Goal: Transaction & Acquisition: Subscribe to service/newsletter

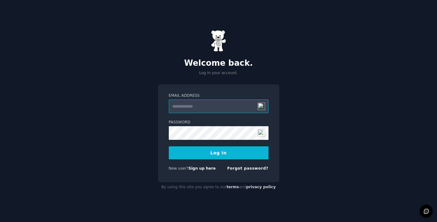
click at [212, 108] on input "Email Address" at bounding box center [219, 107] width 100 height 14
click at [225, 105] on input "Email Address" at bounding box center [219, 107] width 100 height 14
click at [206, 171] on link "Sign up here" at bounding box center [201, 168] width 27 height 4
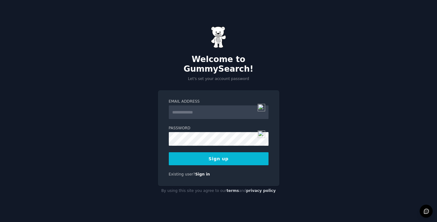
click at [211, 106] on input "Email Address" at bounding box center [219, 112] width 100 height 14
type input "**********"
click at [211, 155] on button "Sign up" at bounding box center [219, 158] width 100 height 13
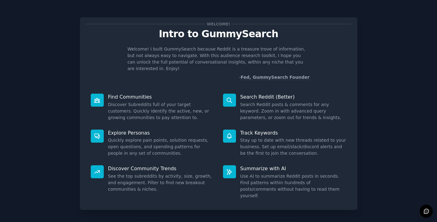
scroll to position [20, 0]
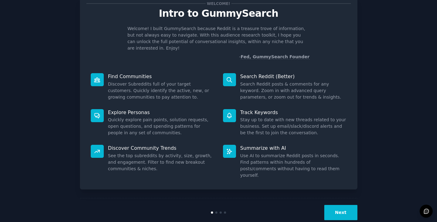
click at [338, 205] on button "Next" at bounding box center [341, 212] width 33 height 15
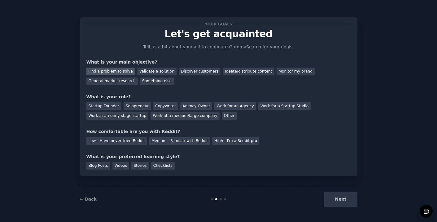
click at [115, 70] on div "Find a problem to solve" at bounding box center [110, 72] width 49 height 8
click at [144, 107] on div "Solopreneur" at bounding box center [137, 106] width 27 height 8
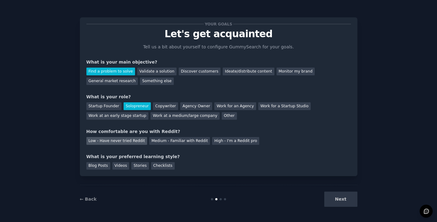
click at [120, 139] on div "Low - Have never tried Reddit" at bounding box center [116, 141] width 61 height 8
click at [114, 163] on div "Videos" at bounding box center [121, 166] width 17 height 8
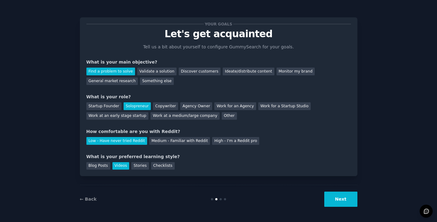
click at [350, 204] on button "Next" at bounding box center [341, 199] width 33 height 15
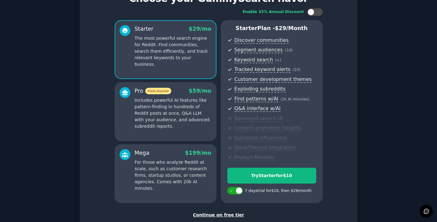
scroll to position [75, 0]
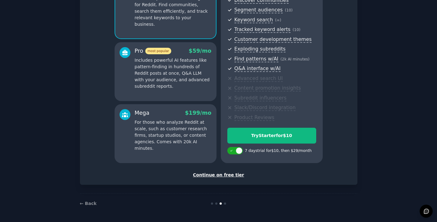
click at [216, 175] on div "Continue on free tier" at bounding box center [218, 175] width 265 height 7
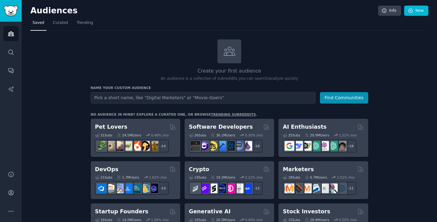
click at [224, 115] on link "trending subreddits" at bounding box center [233, 115] width 45 height 4
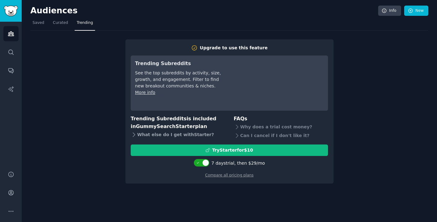
click at [154, 135] on div "What else do I get with Starter ?" at bounding box center [178, 134] width 95 height 9
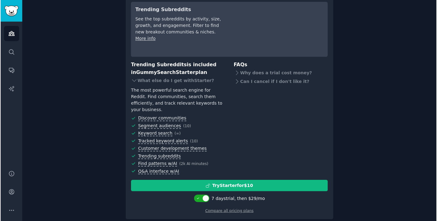
scroll to position [52, 0]
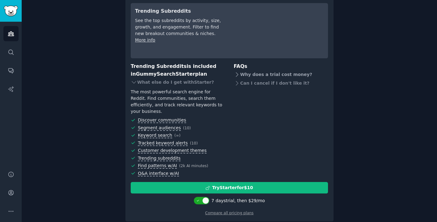
click at [277, 77] on div "Why does a trial cost money?" at bounding box center [281, 74] width 95 height 9
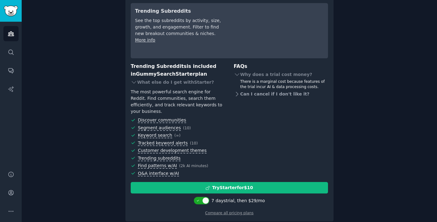
click at [271, 94] on div "Can I cancel if I don't like it?" at bounding box center [281, 94] width 95 height 9
